Goal: Transaction & Acquisition: Register for event/course

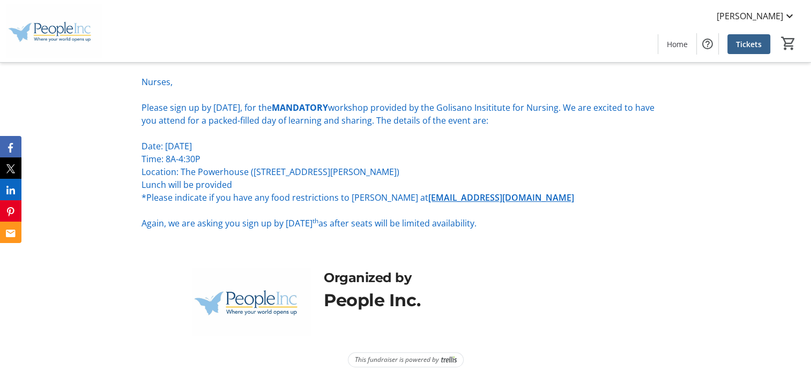
scroll to position [110, 0]
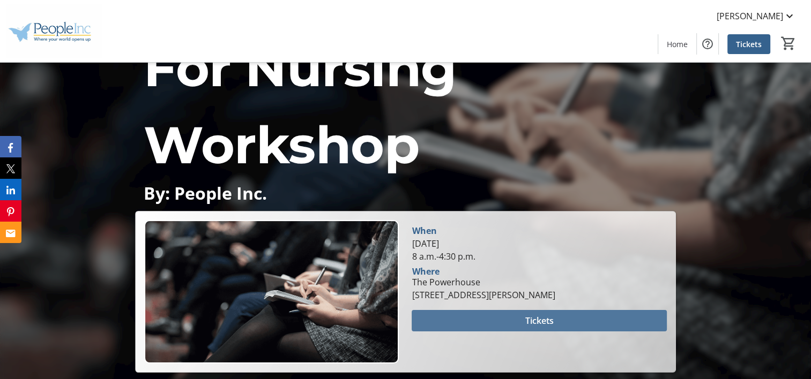
click at [465, 321] on span at bounding box center [539, 321] width 255 height 26
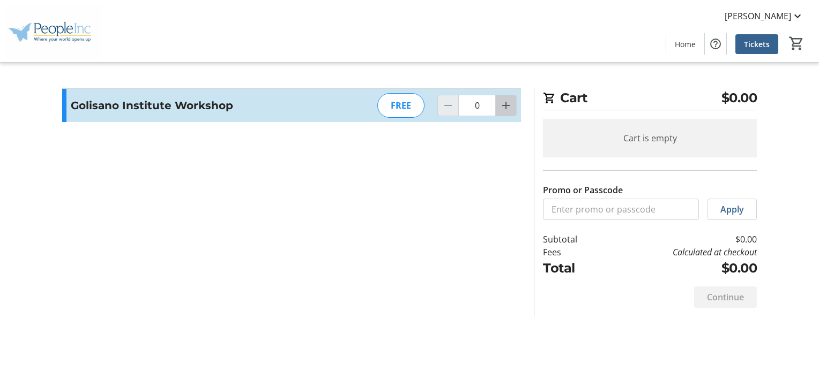
click at [499, 109] on mat-icon "Increment by one" at bounding box center [505, 105] width 13 height 13
type input "1"
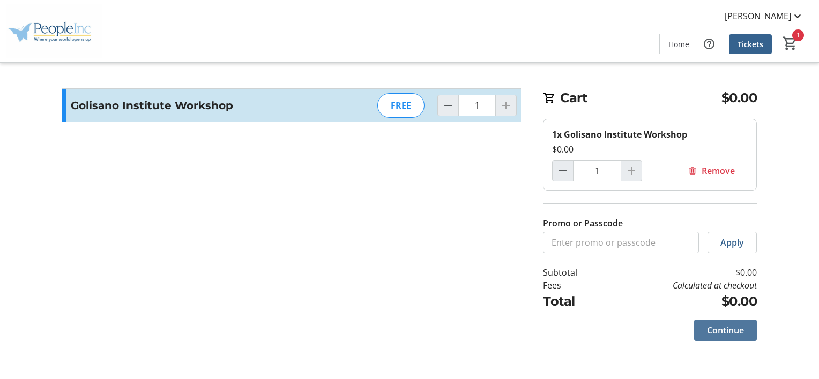
click at [715, 326] on span "Continue" at bounding box center [725, 330] width 37 height 13
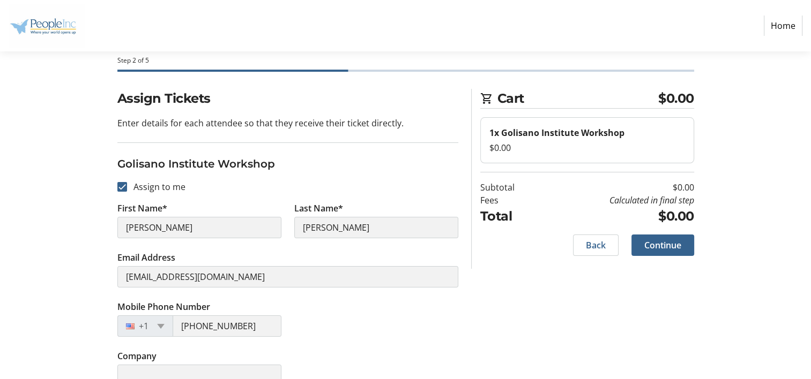
scroll to position [41, 0]
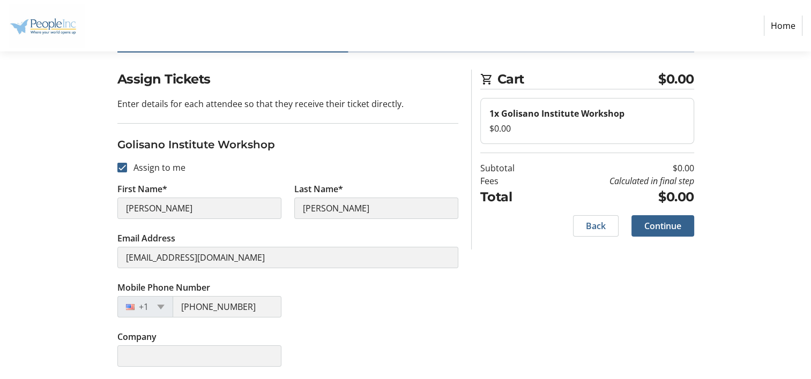
click at [154, 343] on tr-form-field "Company" at bounding box center [199, 355] width 177 height 49
click at [660, 229] on span "Continue" at bounding box center [662, 226] width 37 height 13
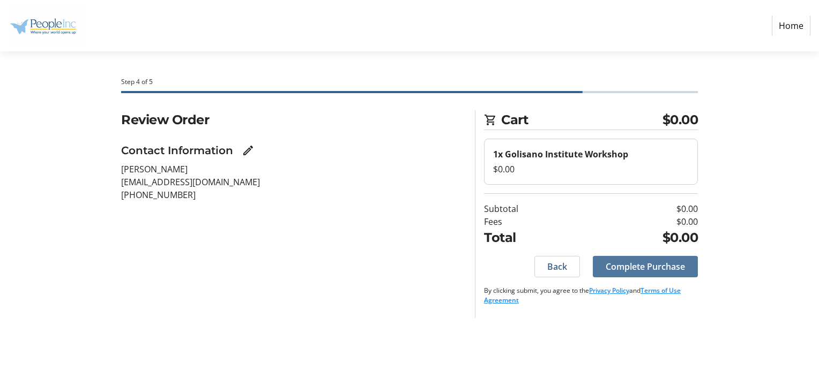
click at [630, 263] on span "Complete Purchase" at bounding box center [644, 266] width 79 height 13
